Goal: Navigation & Orientation: Find specific page/section

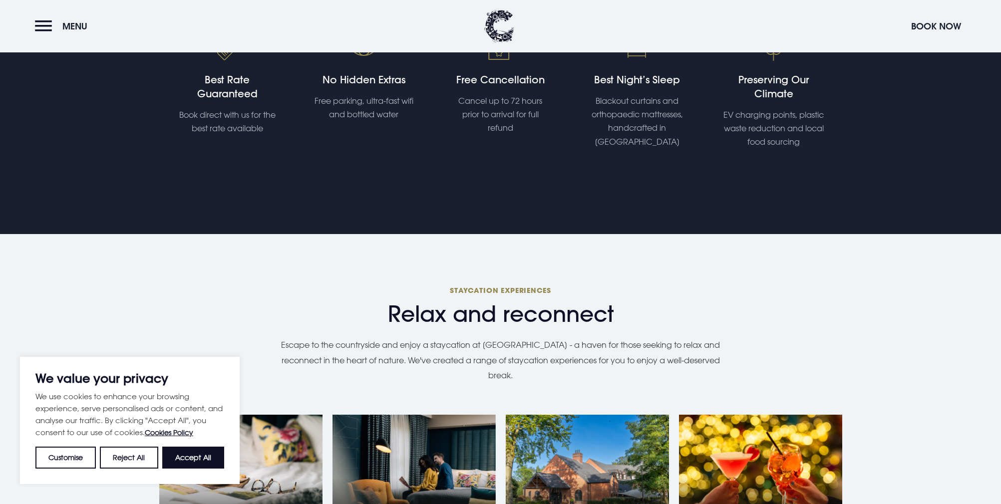
scroll to position [549, 0]
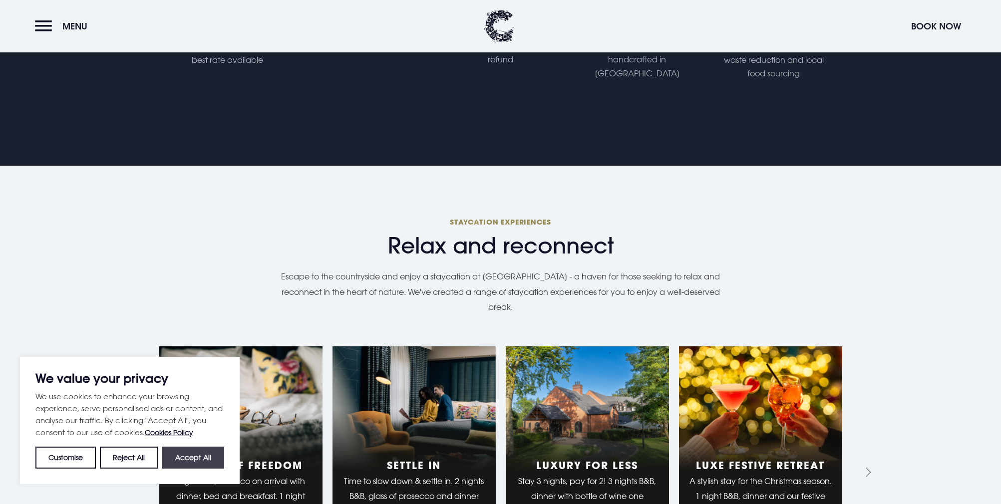
click at [202, 450] on button "Accept All" at bounding box center [193, 458] width 62 height 22
checkbox input "true"
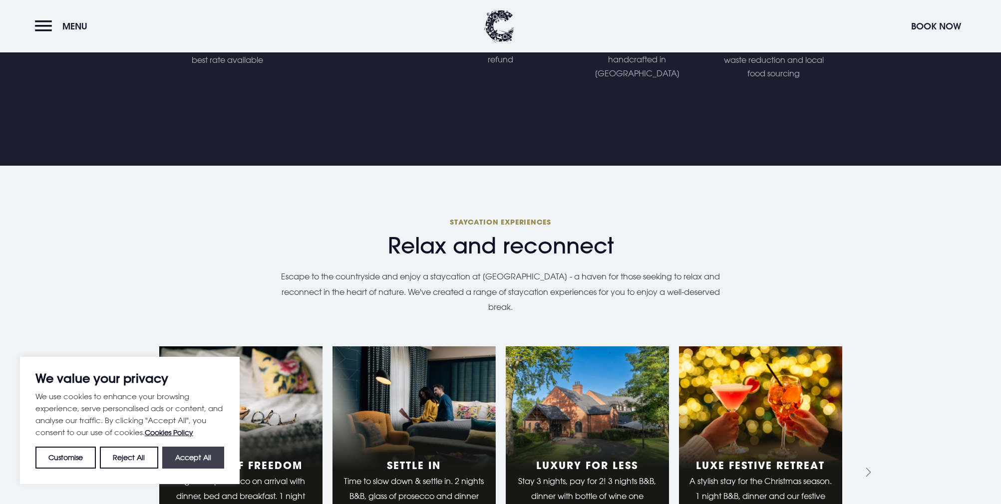
checkbox input "true"
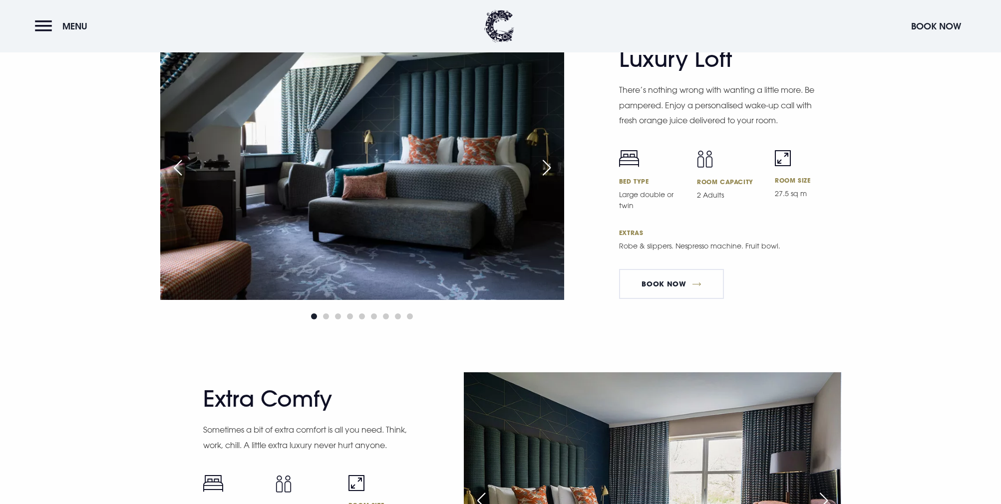
scroll to position [1997, 0]
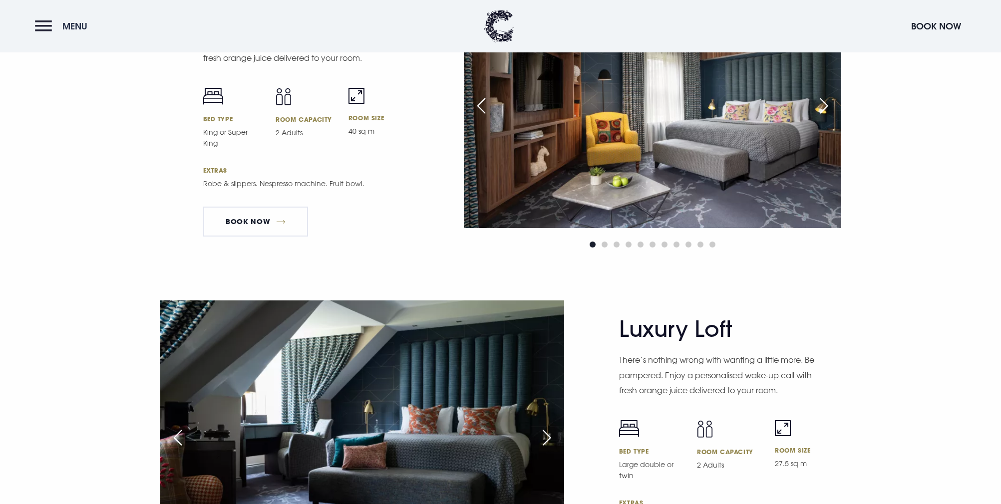
click at [44, 28] on button "Menu" at bounding box center [63, 25] width 57 height 21
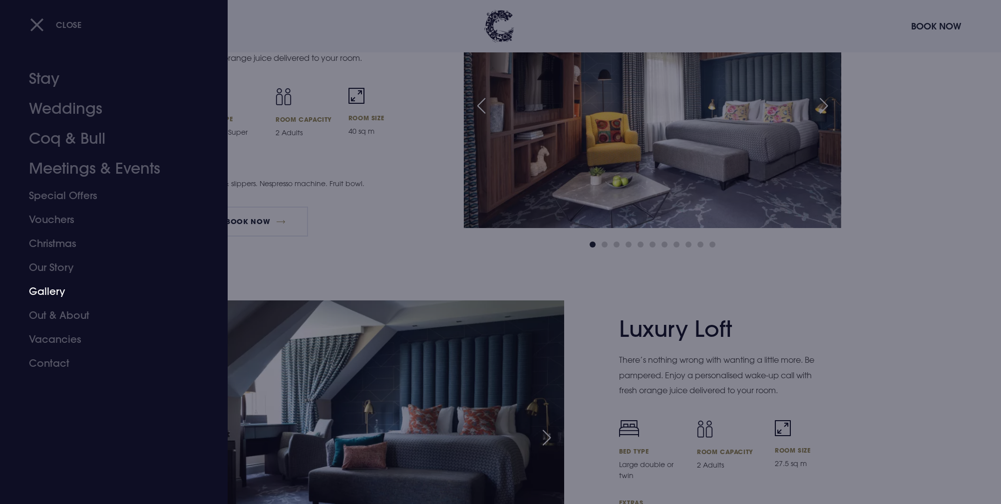
click at [49, 293] on link "Gallery" at bounding box center [108, 292] width 158 height 24
